Goal: Navigation & Orientation: Find specific page/section

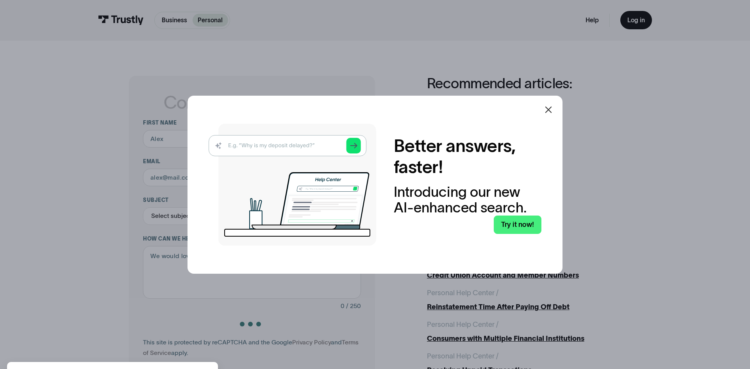
click at [552, 113] on icon at bounding box center [548, 109] width 9 height 9
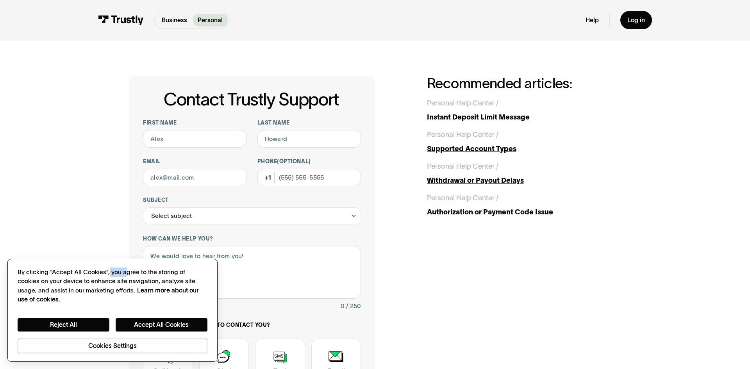
drag, startPoint x: 109, startPoint y: 273, endPoint x: 122, endPoint y: 272, distance: 13.7
click at [122, 272] on div "By clicking “Accept All Cookies”, you agree to the storing of cookies on your d…" at bounding box center [113, 286] width 190 height 37
click at [114, 274] on div "By clicking “Accept All Cookies”, you agree to the storing of cookies on your d…" at bounding box center [113, 286] width 190 height 37
drag, startPoint x: 110, startPoint y: 272, endPoint x: 136, endPoint y: 269, distance: 26.0
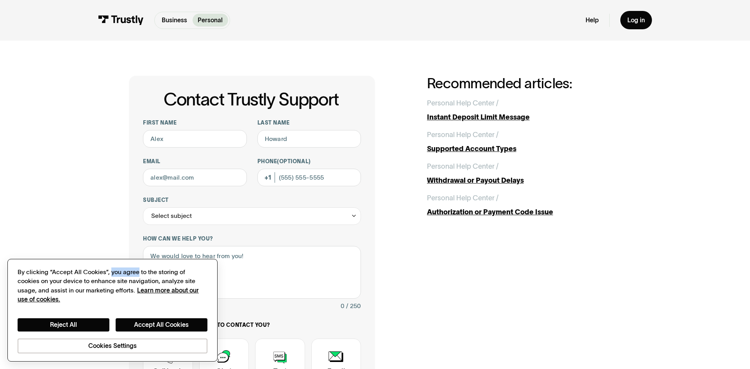
click at [136, 269] on div "By clicking “Accept All Cookies”, you agree to the storing of cookies on your d…" at bounding box center [113, 286] width 190 height 37
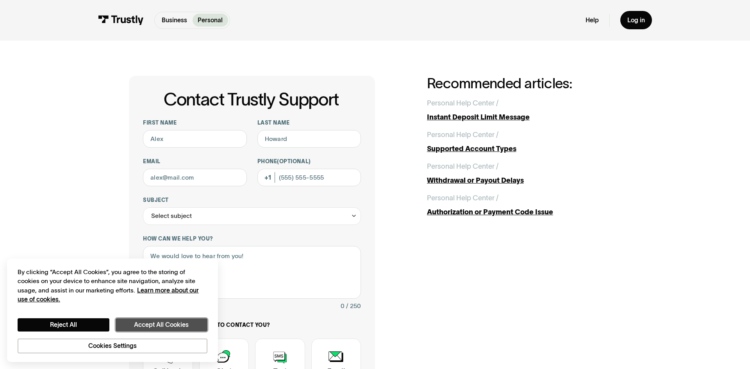
click at [139, 329] on button "Accept All Cookies" at bounding box center [162, 324] width 92 height 13
